Goal: Ask a question

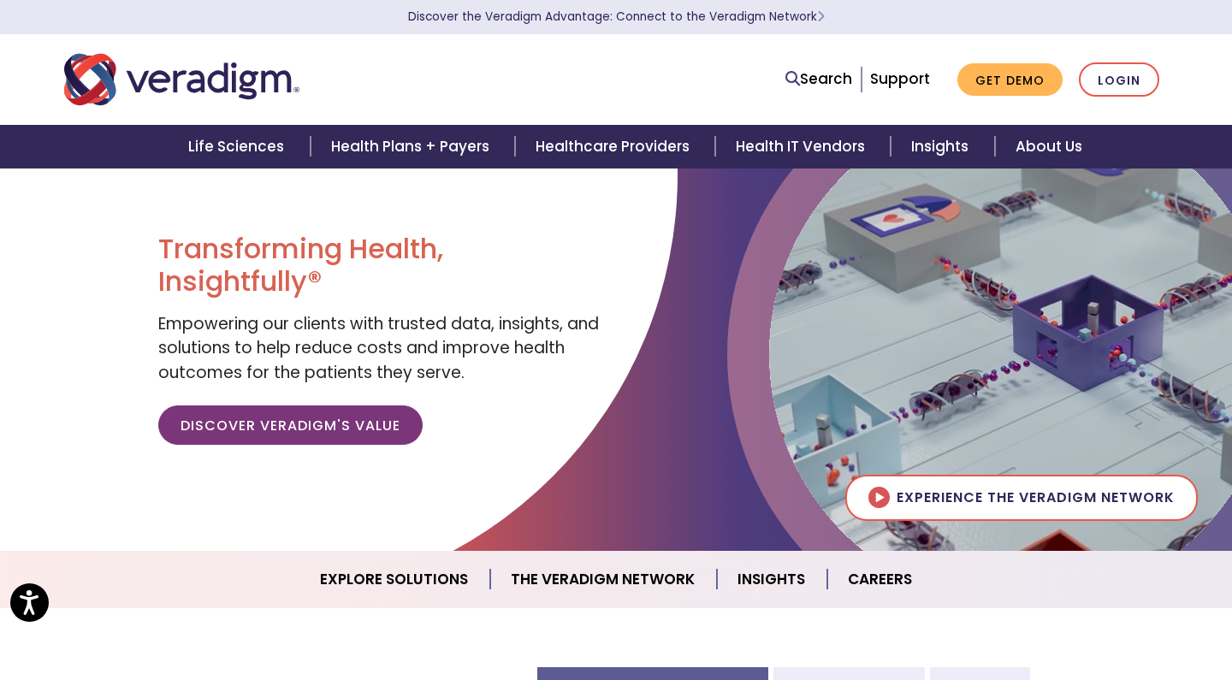
scroll to position [27, 0]
click at [888, 82] on link "Support" at bounding box center [900, 78] width 60 height 21
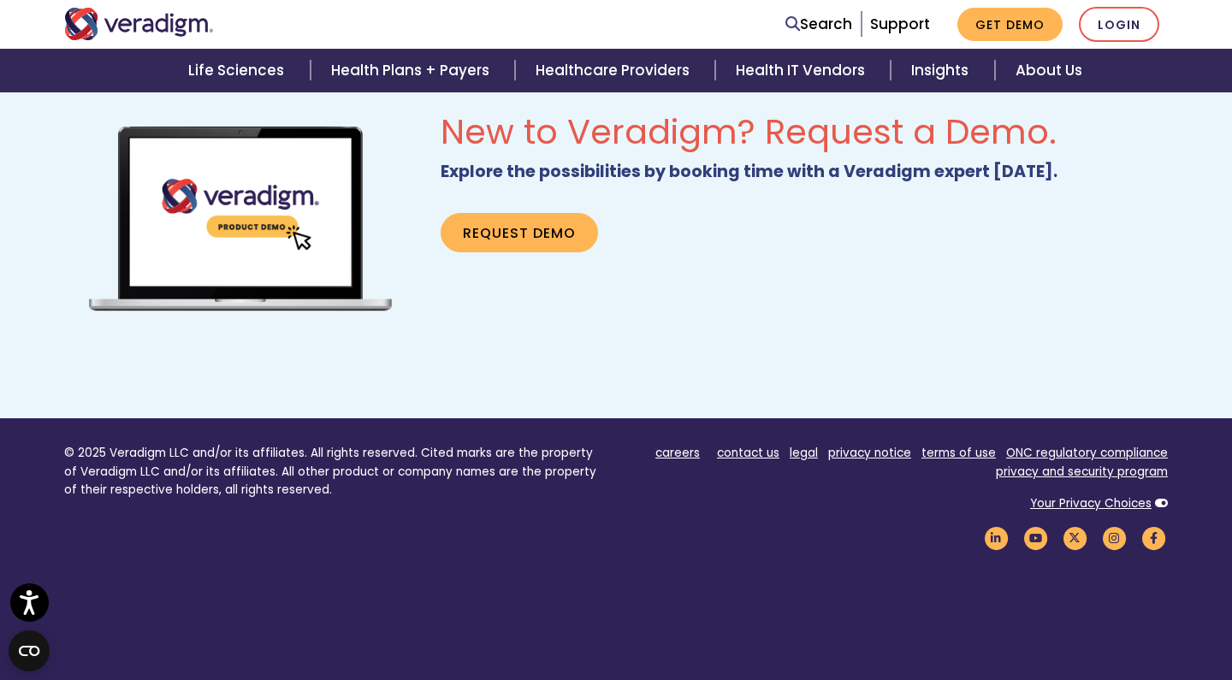
scroll to position [1121, 0]
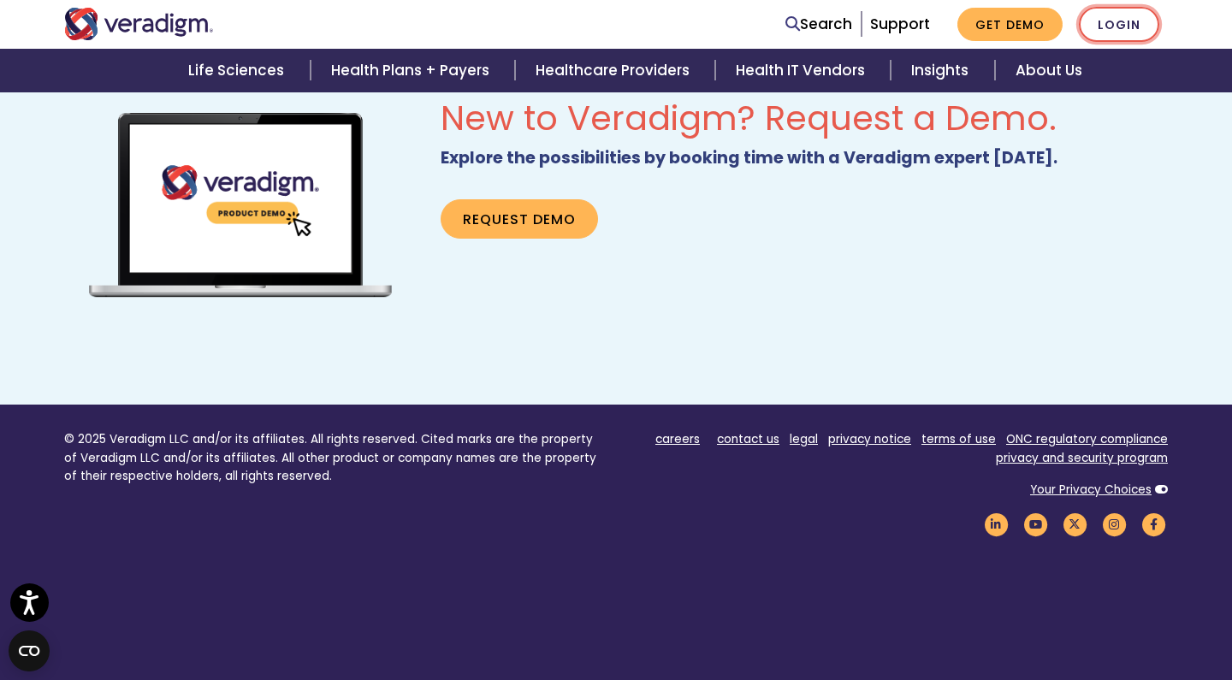
click at [1121, 16] on link "Login" at bounding box center [1119, 24] width 80 height 35
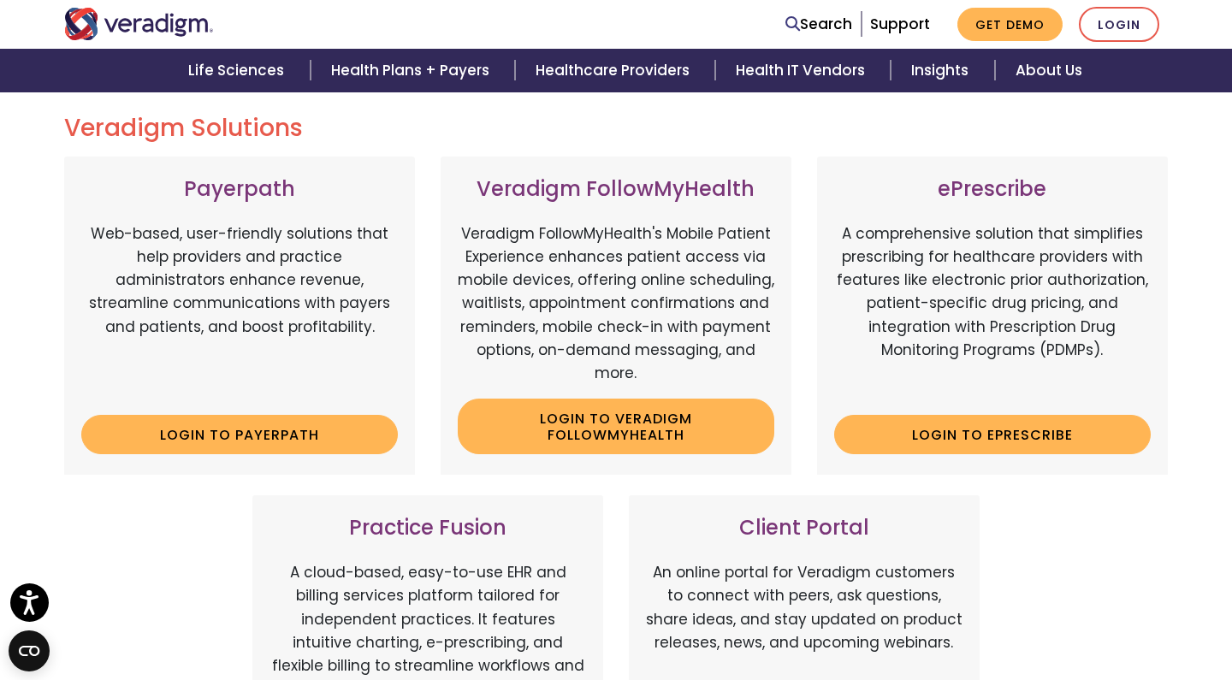
scroll to position [261, 0]
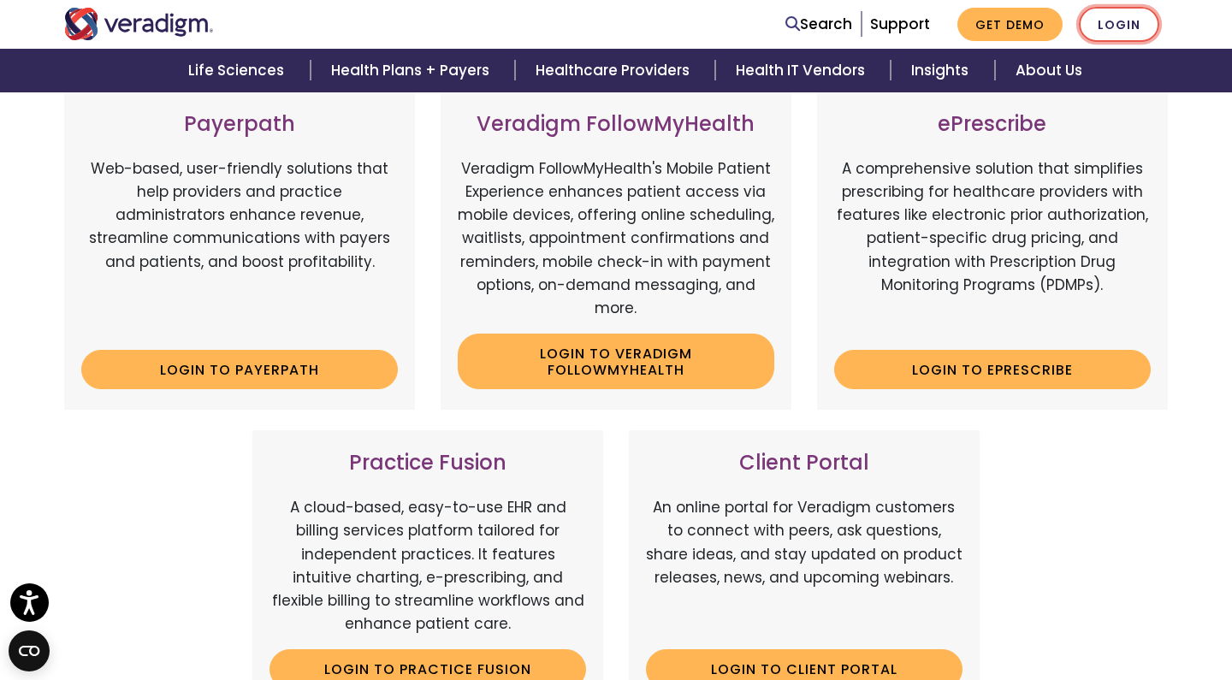
click at [1129, 25] on link "Login" at bounding box center [1119, 24] width 80 height 35
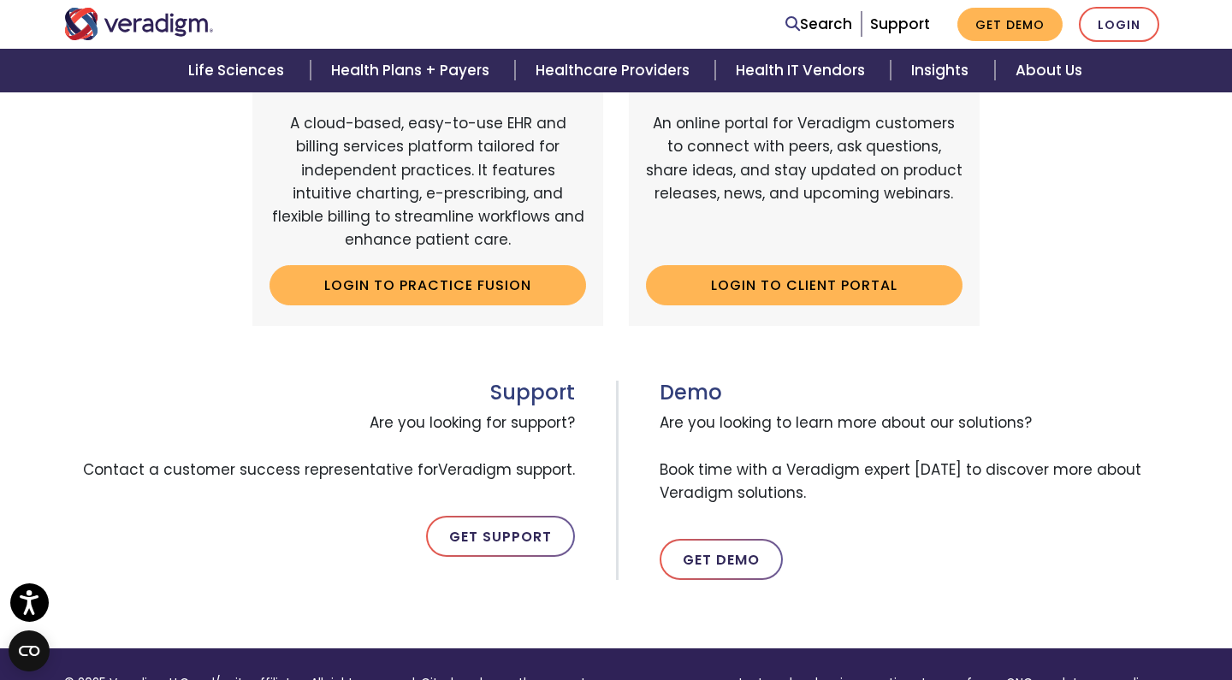
scroll to position [659, 0]
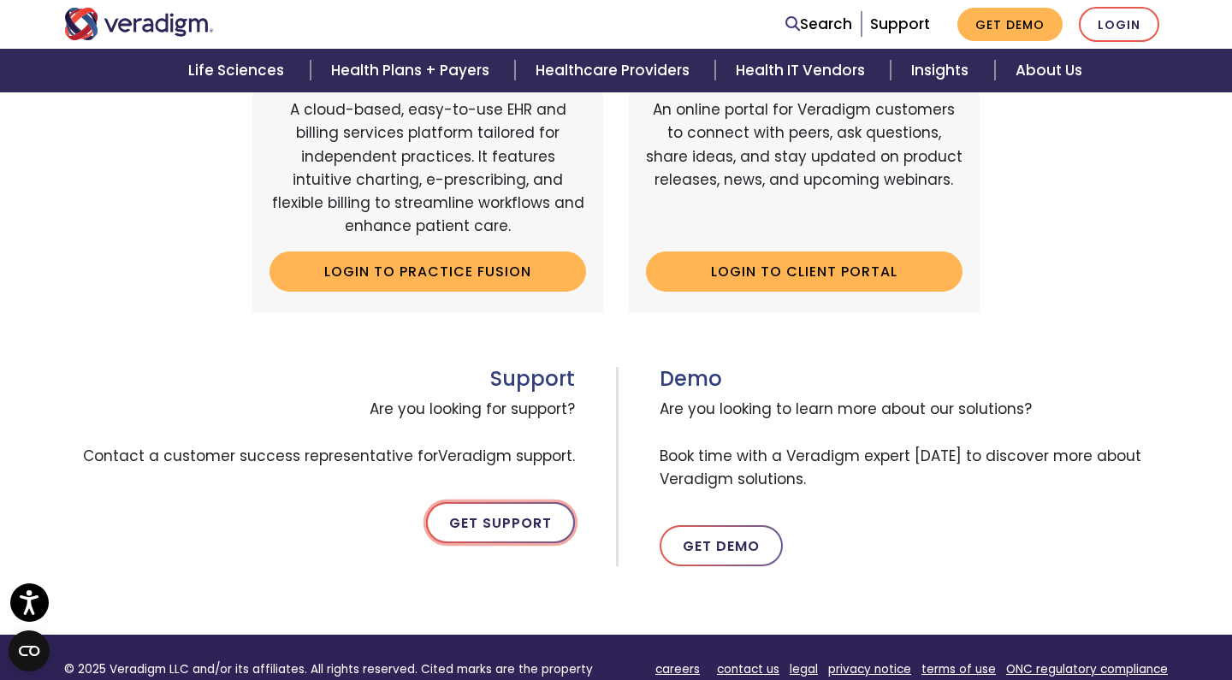
click at [478, 511] on link "Get Support" at bounding box center [500, 522] width 149 height 41
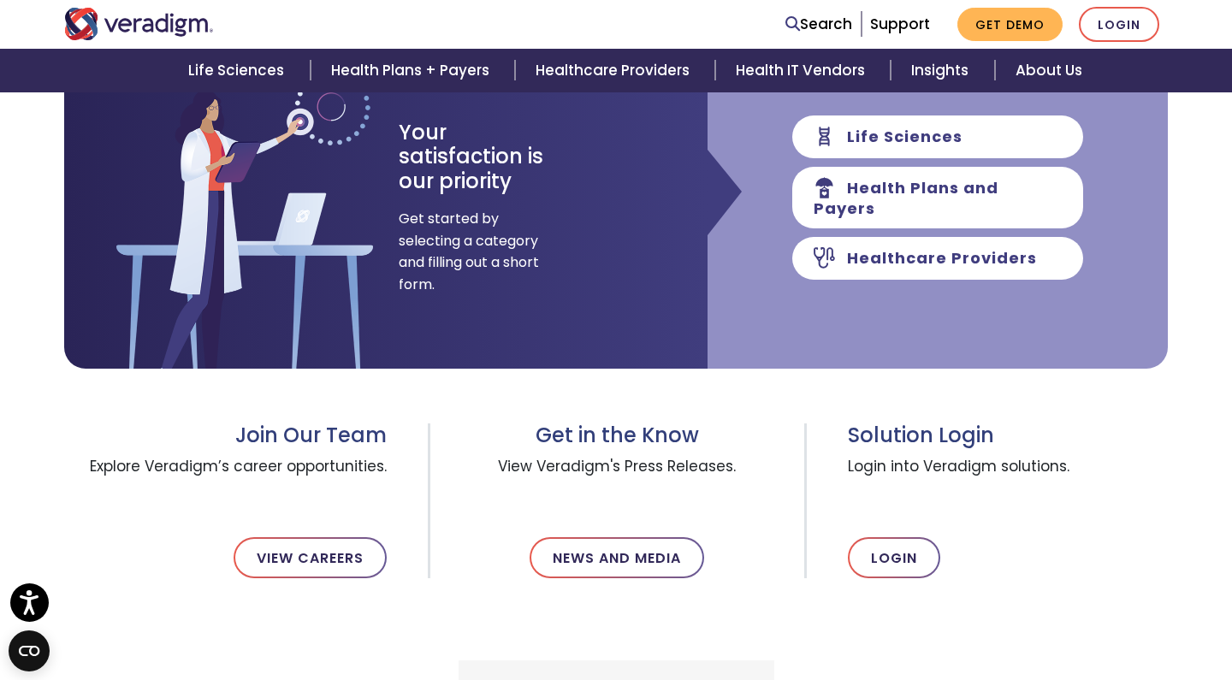
scroll to position [309, 0]
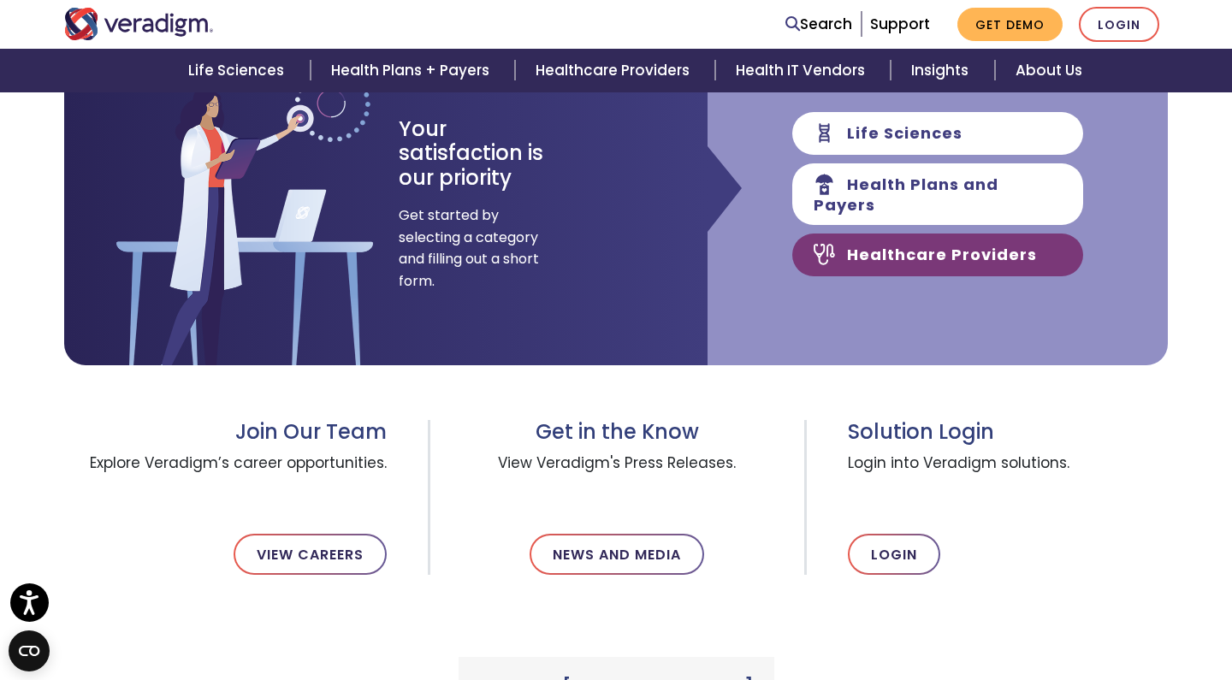
click at [934, 256] on link "Healthcare Providers" at bounding box center [937, 255] width 291 height 43
